Goal: Transaction & Acquisition: Download file/media

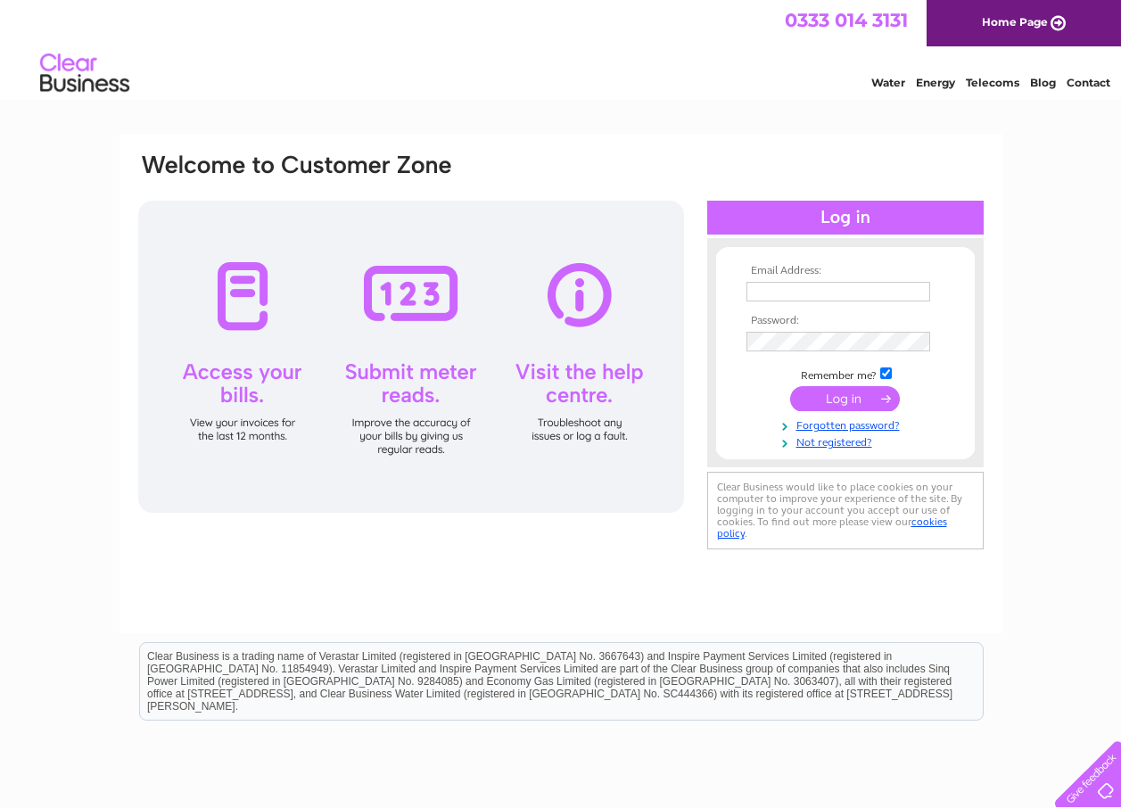
type input "fiona.mcallister@zhuorimttr.co.uk"
click at [824, 400] on input "submit" at bounding box center [845, 398] width 110 height 25
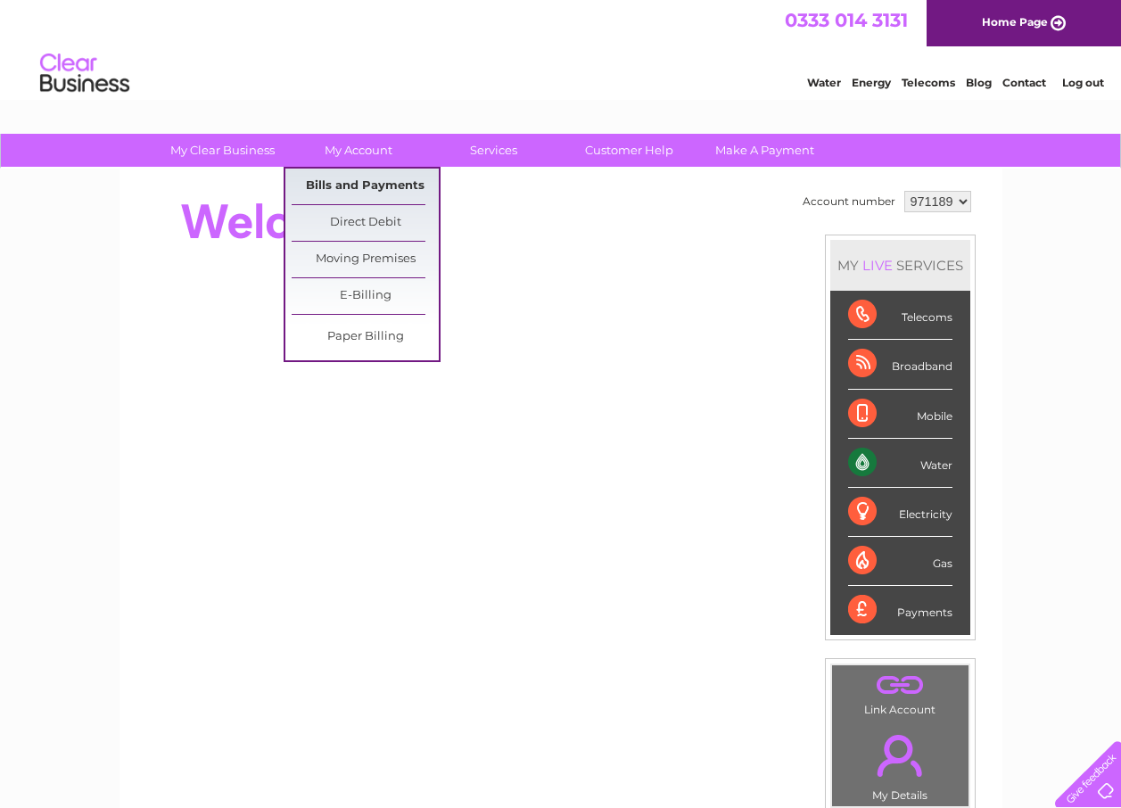
click at [362, 183] on link "Bills and Payments" at bounding box center [365, 187] width 147 height 36
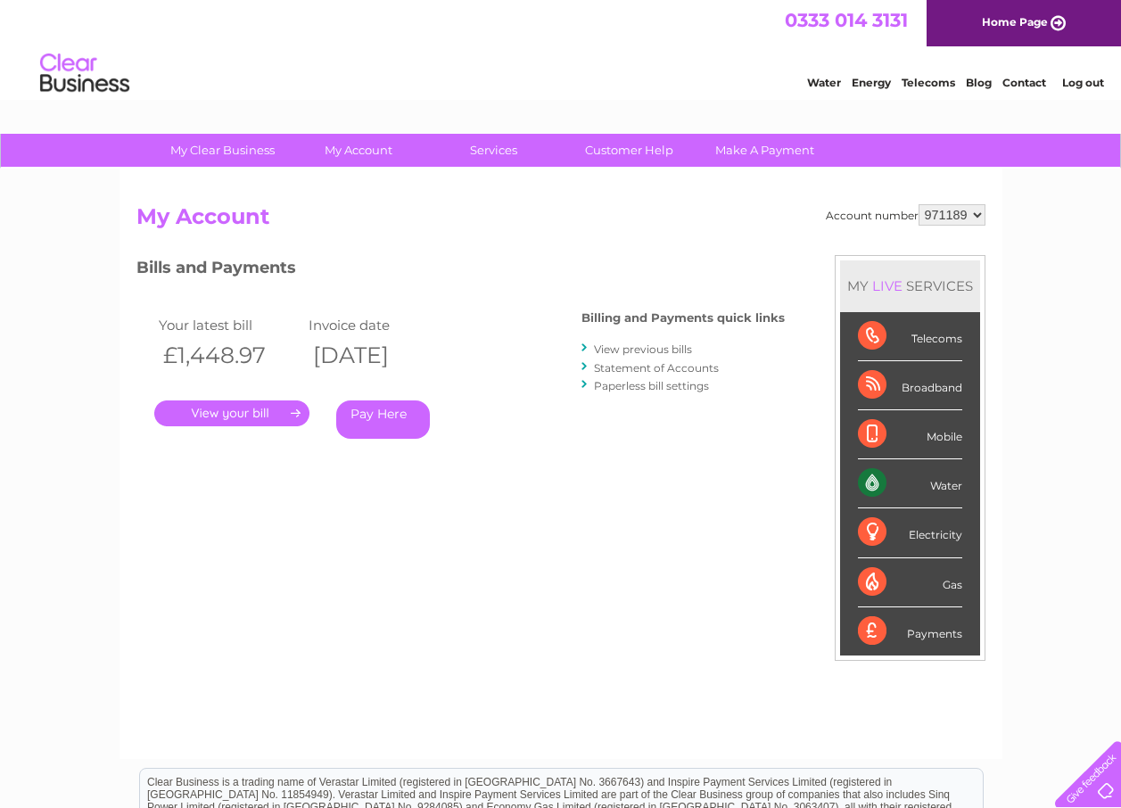
click at [252, 415] on link "." at bounding box center [231, 413] width 155 height 26
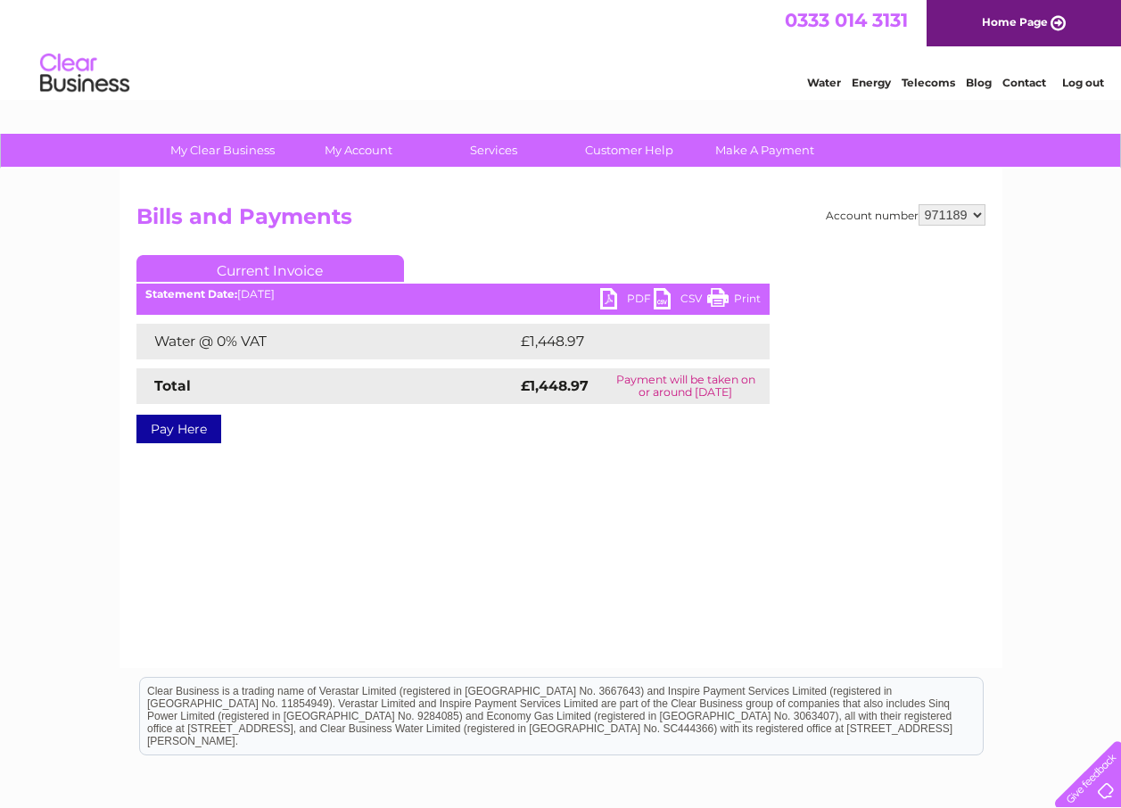
click at [629, 299] on link "PDF" at bounding box center [626, 301] width 53 height 26
